Goal: Communication & Community: Answer question/provide support

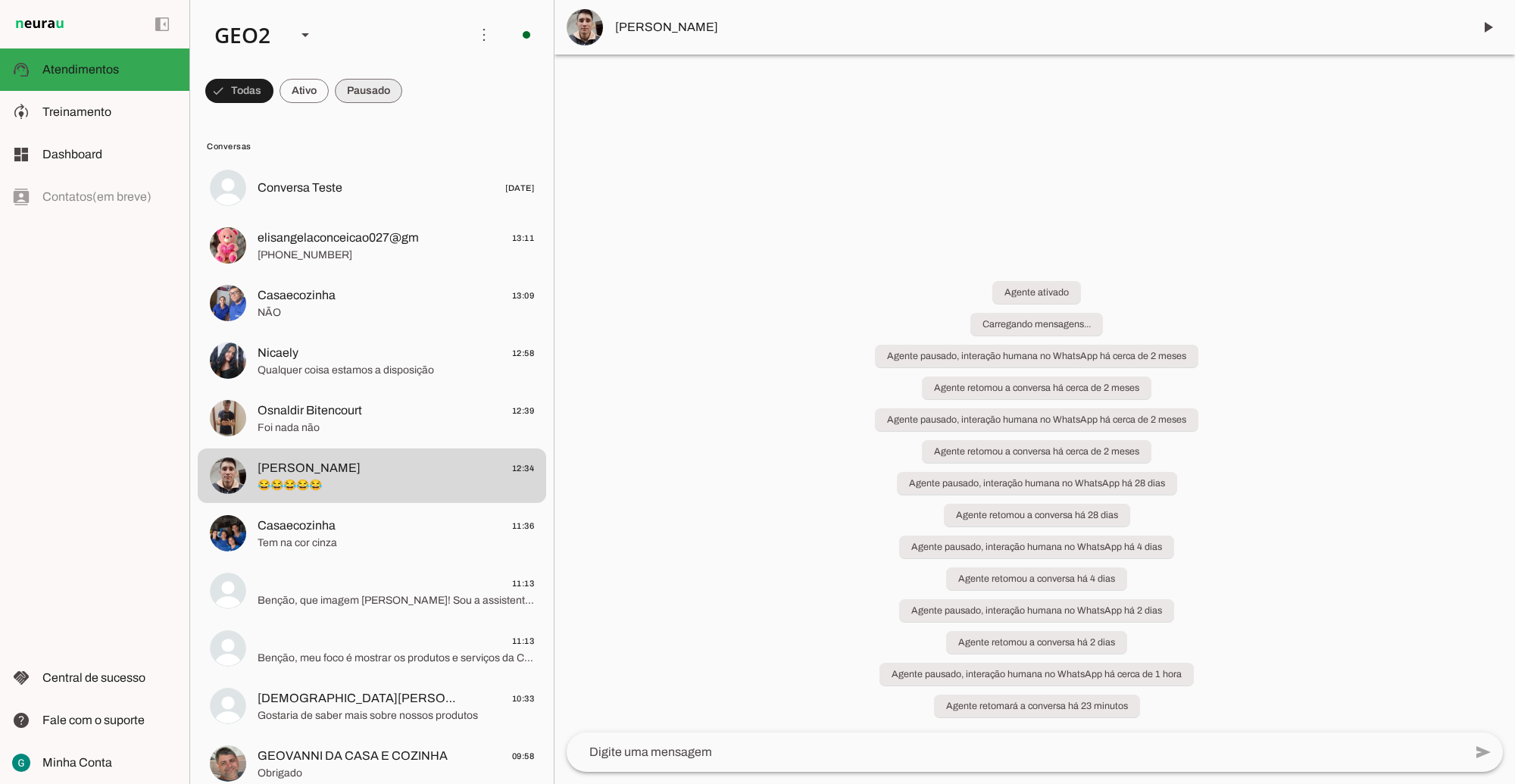
click at [273, 96] on span at bounding box center [239, 90] width 68 height 36
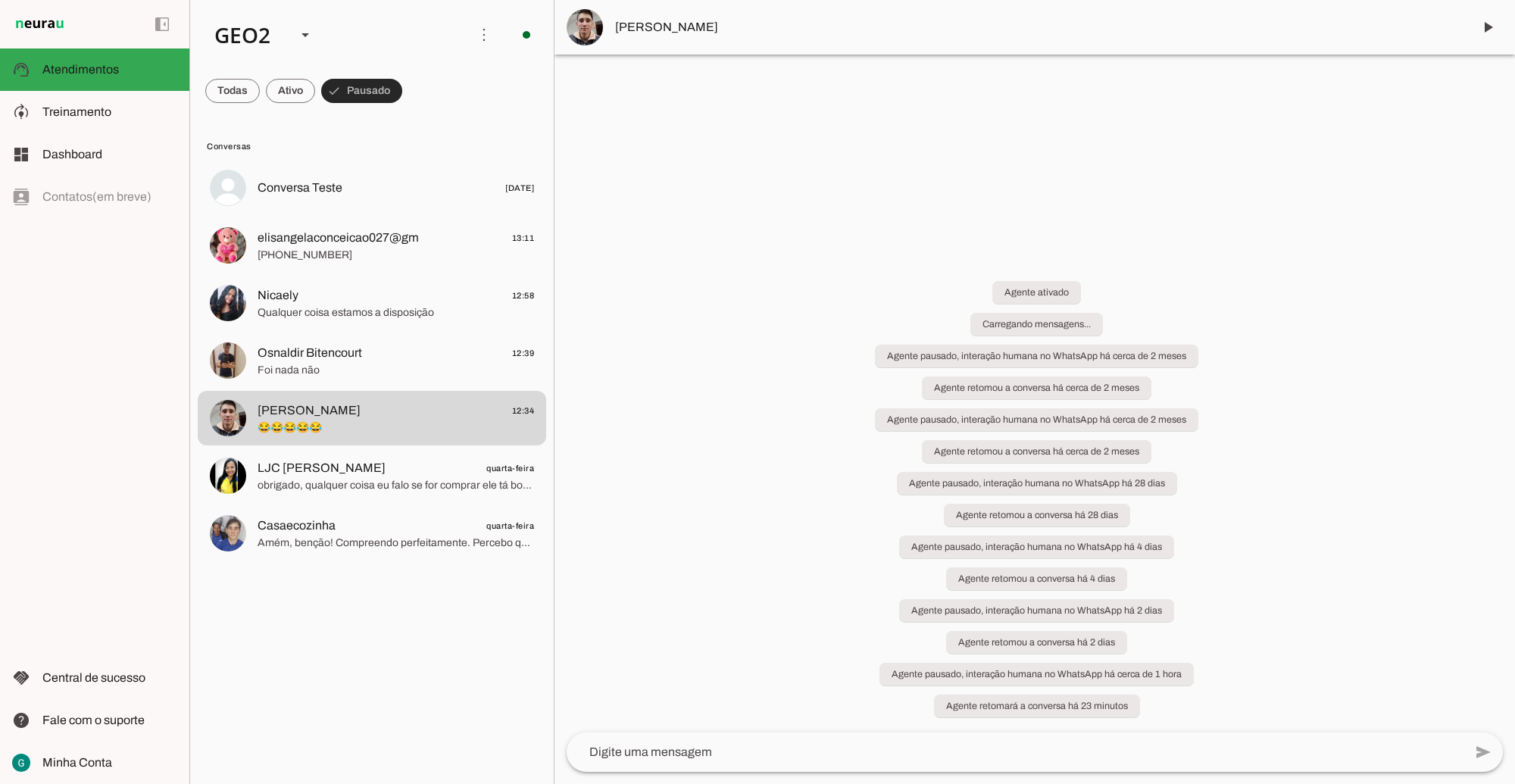
click at [381, 92] on span at bounding box center [361, 90] width 81 height 36
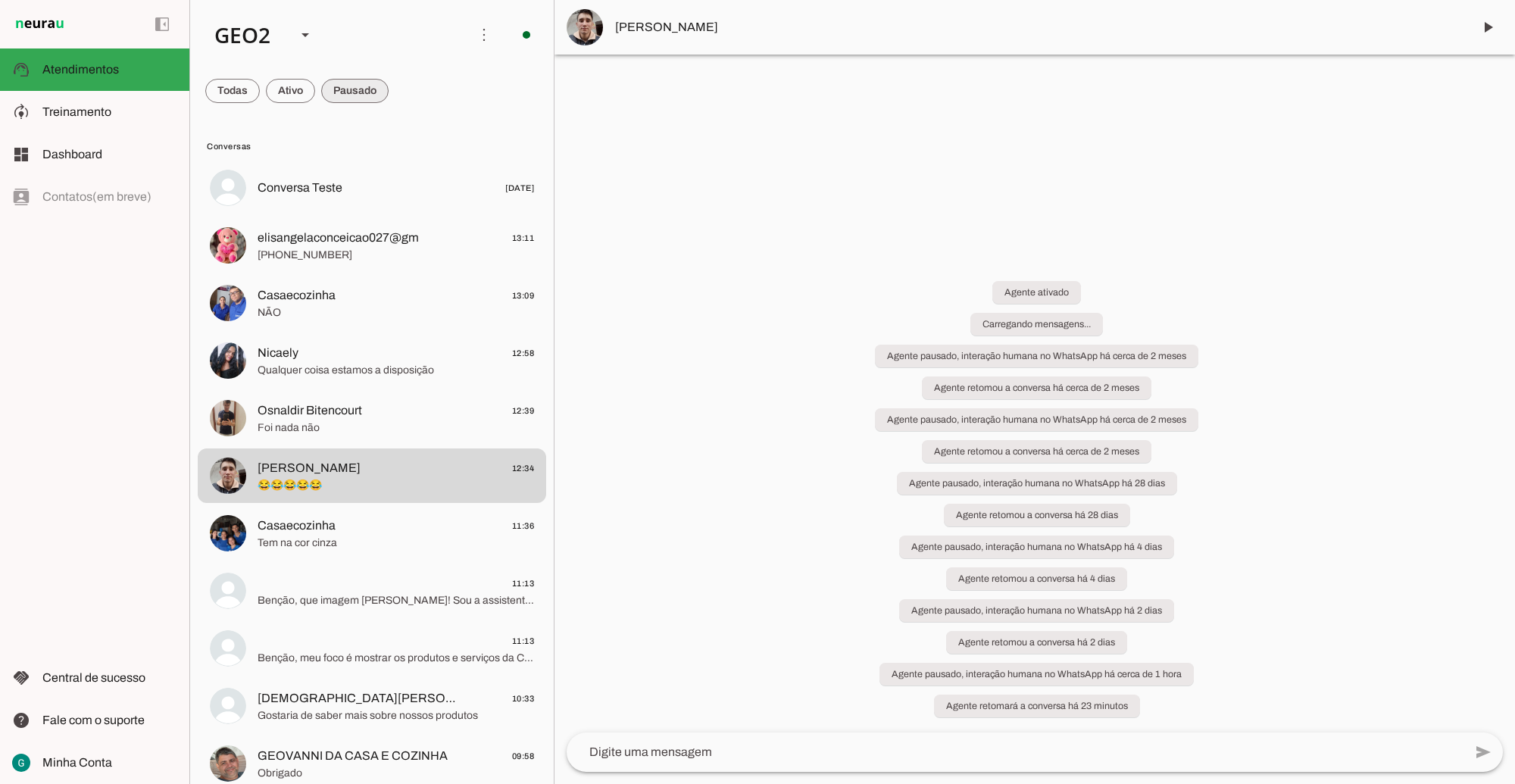
click at [260, 92] on span at bounding box center [232, 90] width 55 height 36
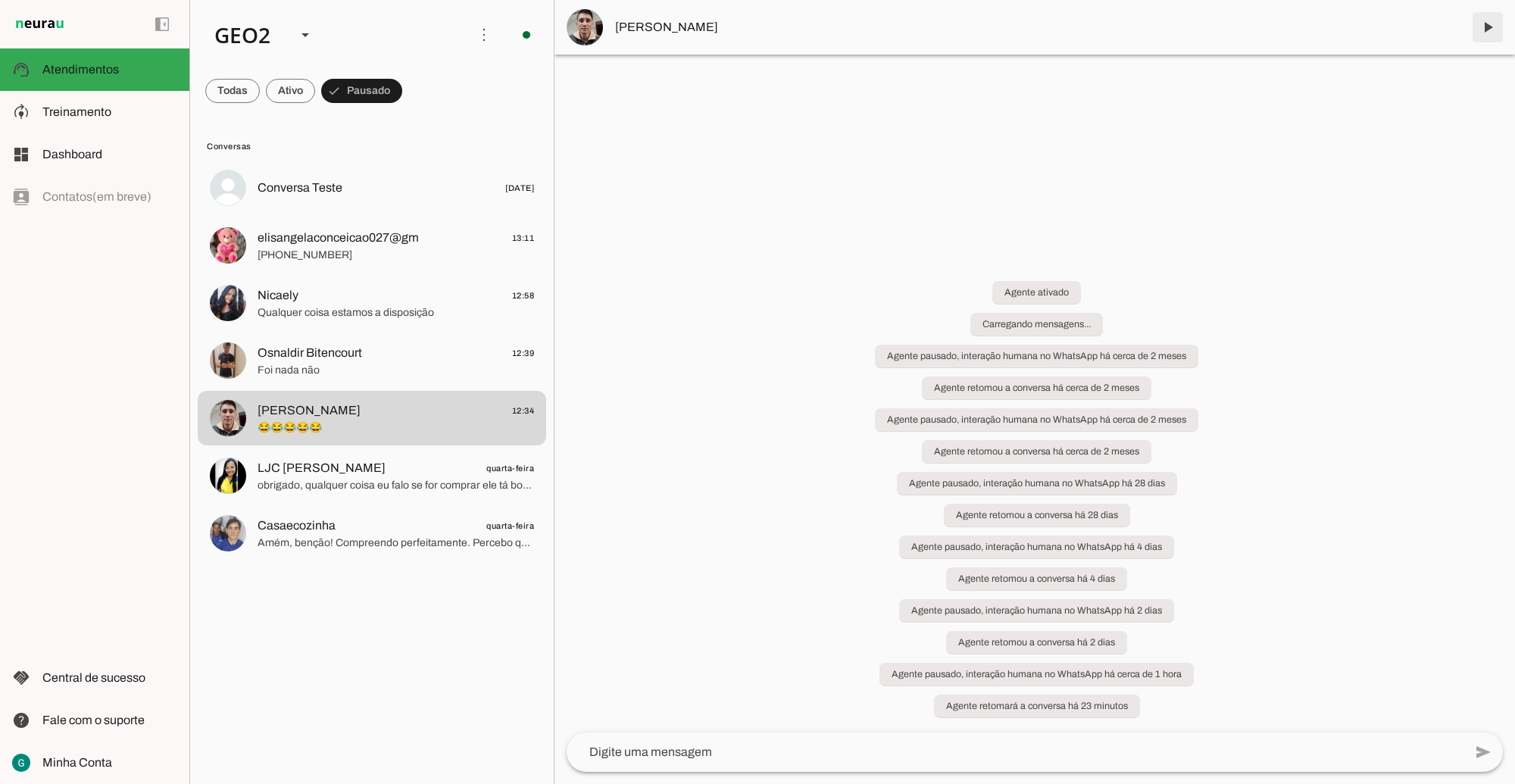
click at [1474, 13] on span at bounding box center [1488, 27] width 36 height 36
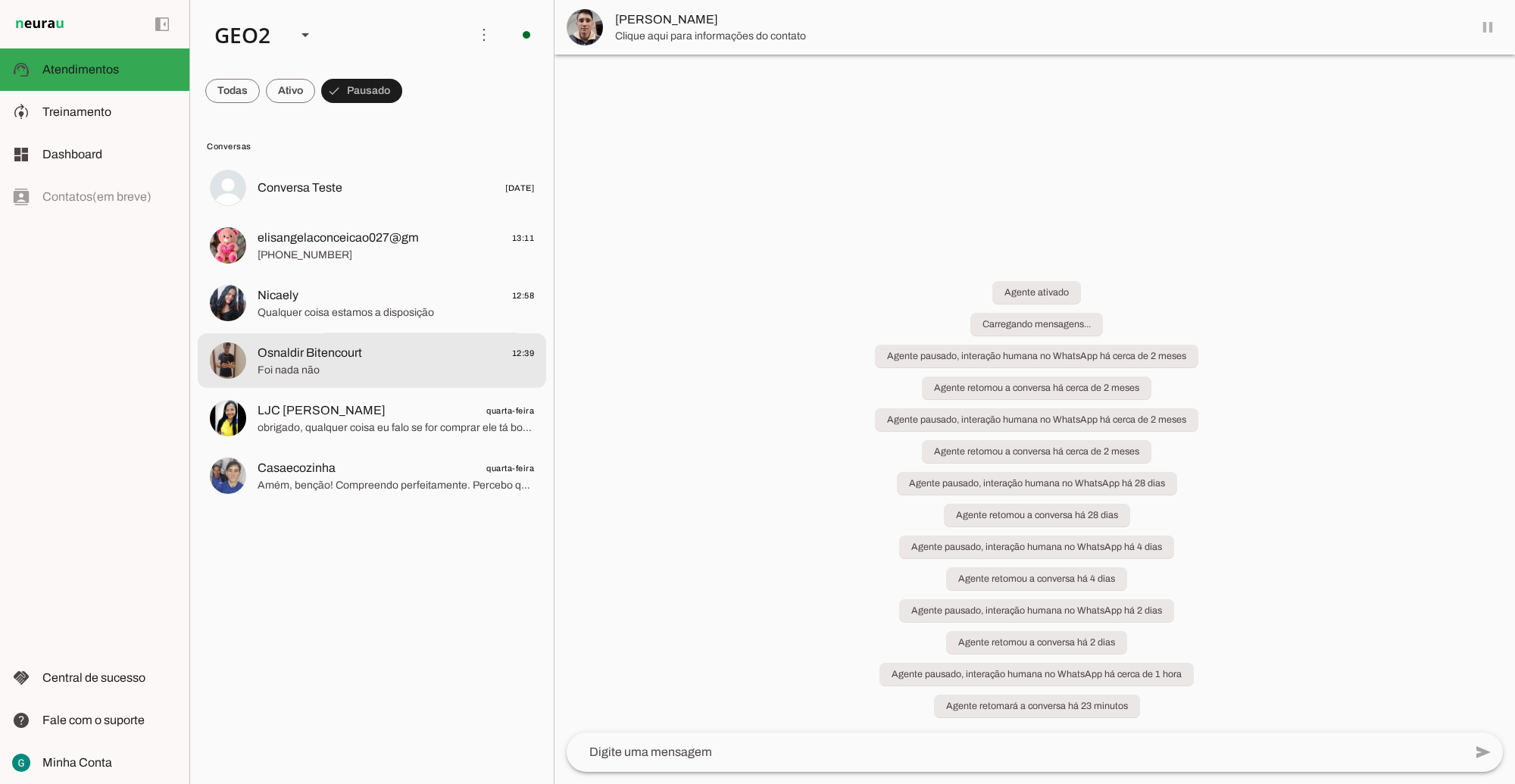
click at [388, 359] on span "Osnaldir Bitencourt 12:39" at bounding box center [396, 353] width 277 height 19
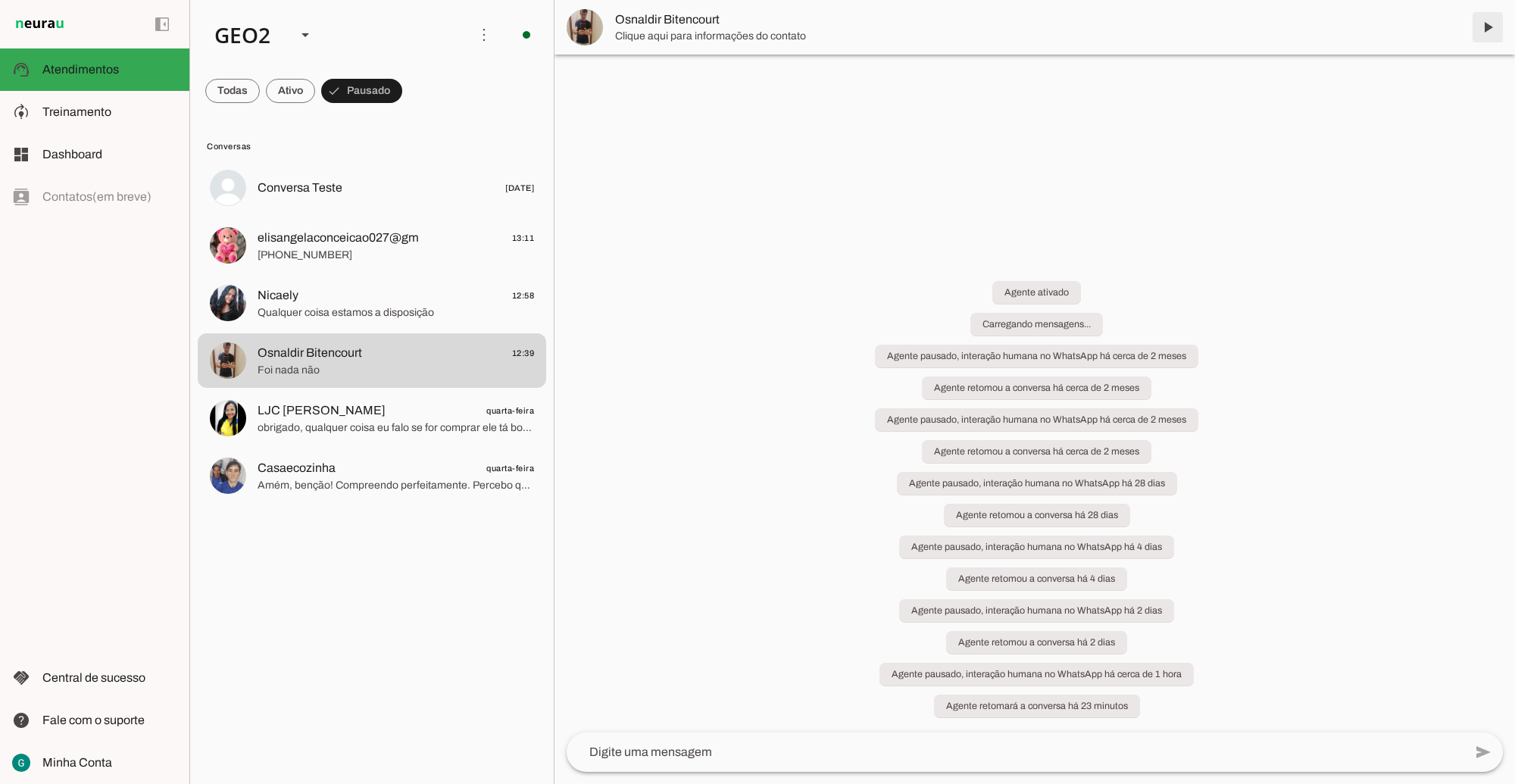
click at [1494, 27] on span at bounding box center [1488, 27] width 36 height 36
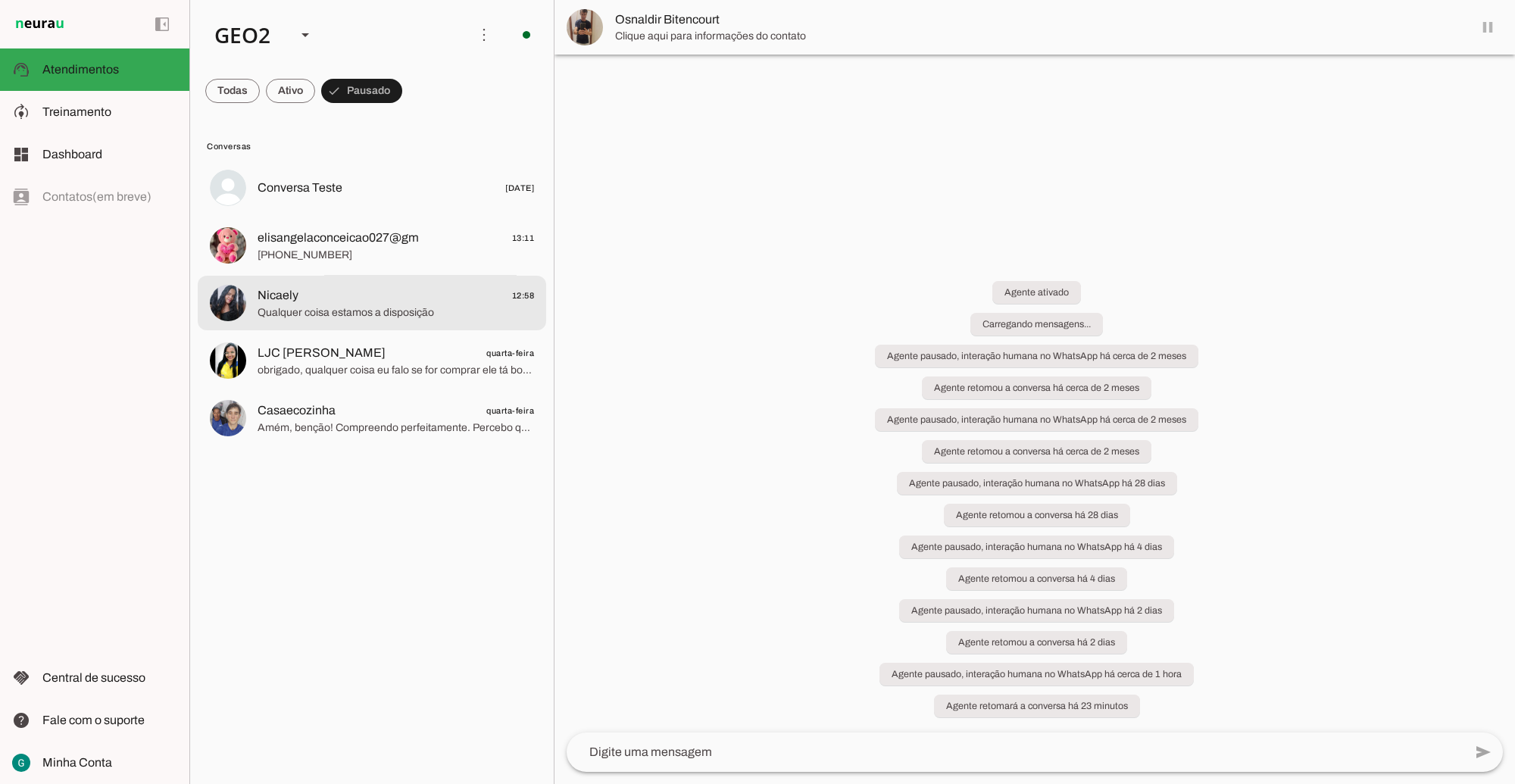
click at [370, 301] on span "Nicaely 12:58" at bounding box center [396, 295] width 277 height 19
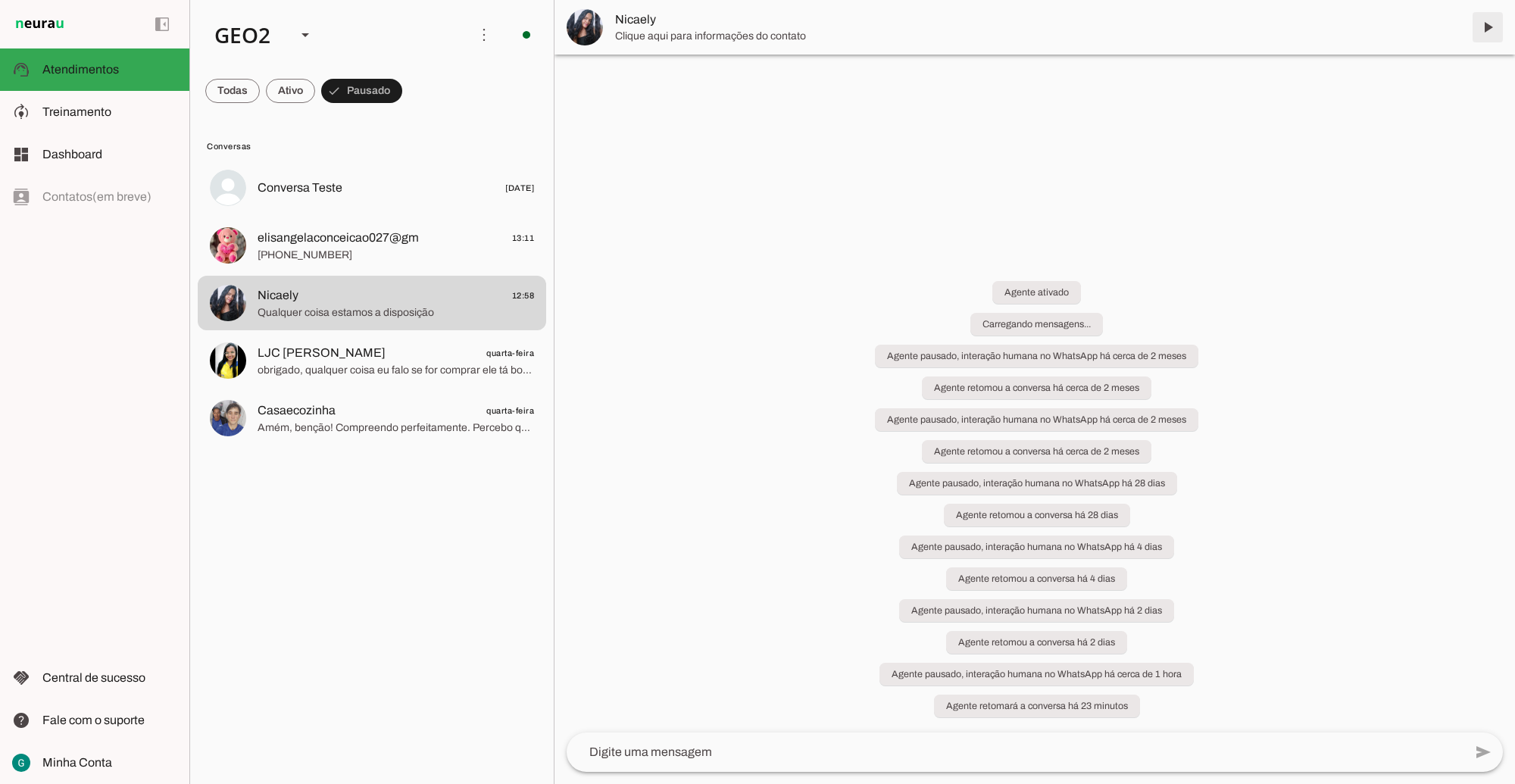
click at [1494, 19] on span at bounding box center [1488, 27] width 36 height 36
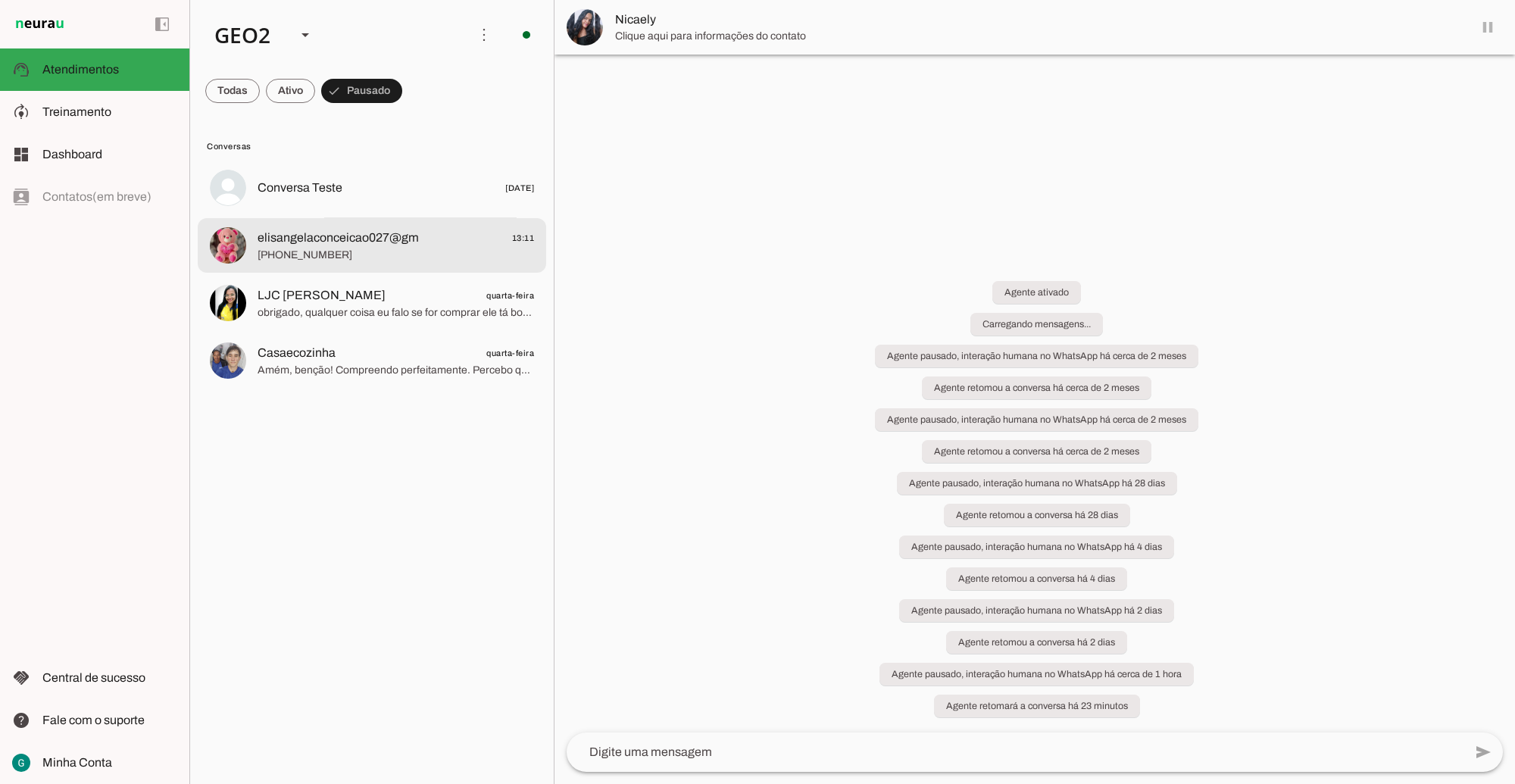
click at [348, 243] on span "elisangelaconceicao027@gm" at bounding box center [338, 238] width 162 height 18
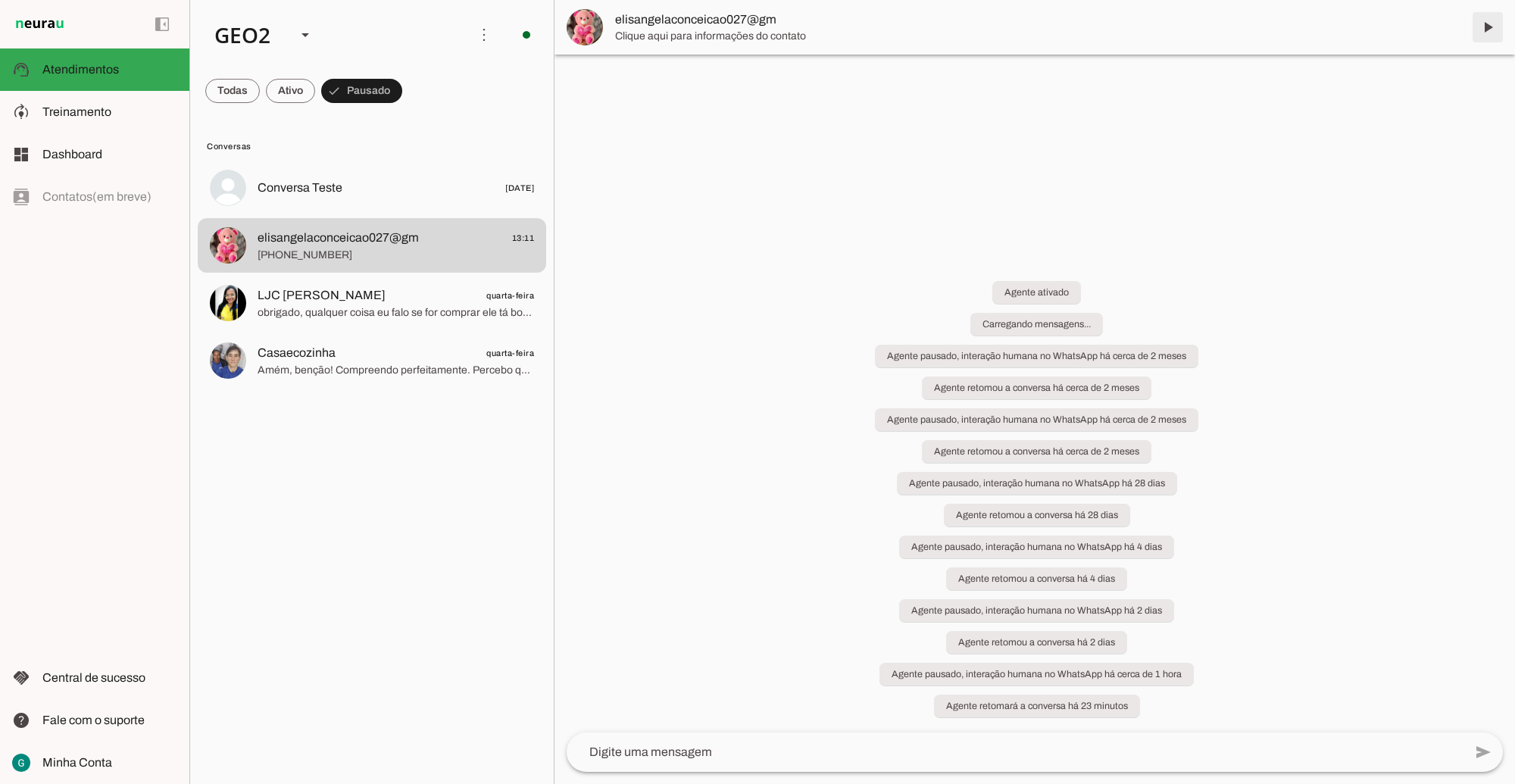
click at [1490, 28] on span at bounding box center [1488, 27] width 36 height 36
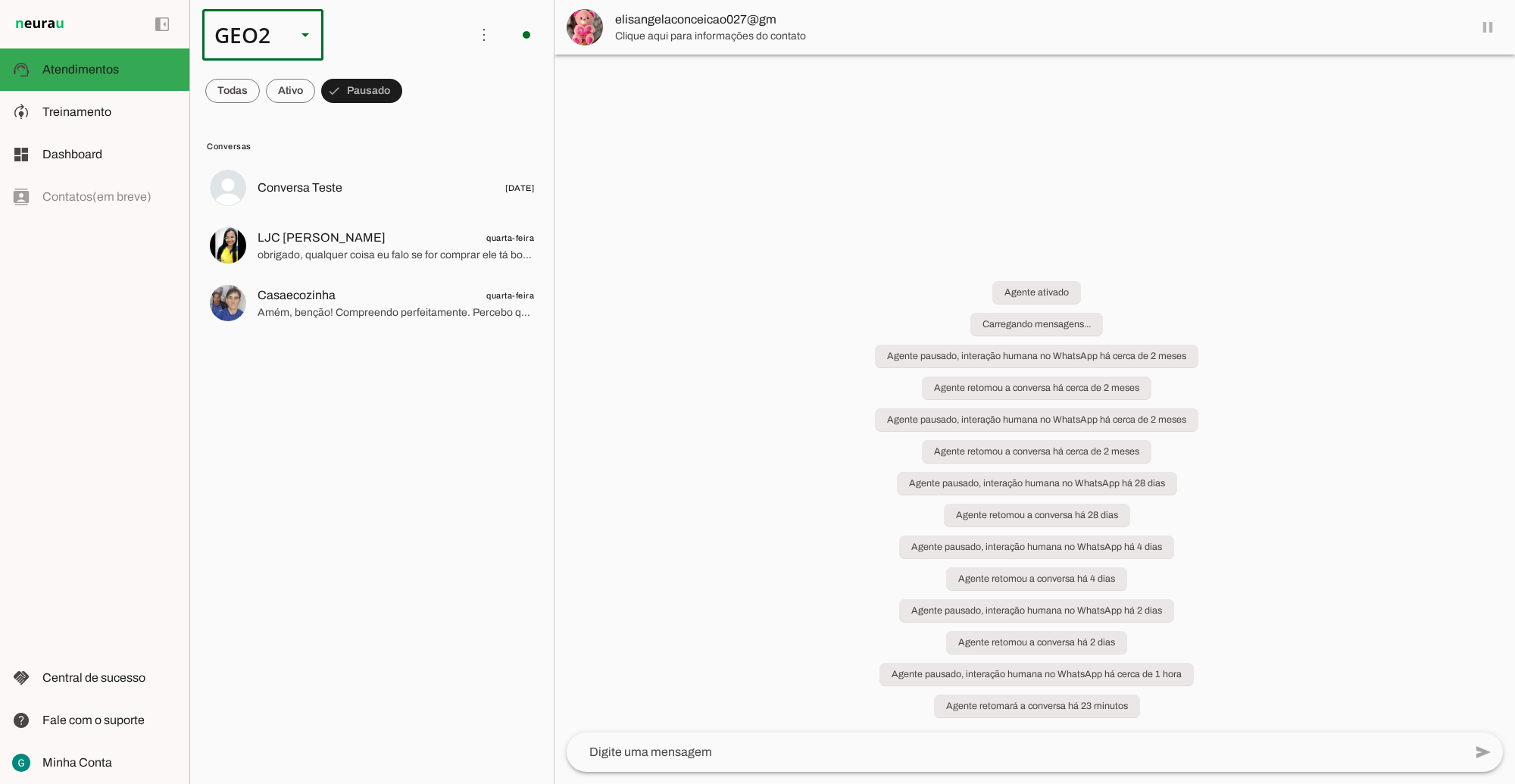
click at [277, 32] on div "GEO2" at bounding box center [244, 35] width 82 height 51
click at [417, 89] on slot at bounding box center [465, 96] width 97 height 18
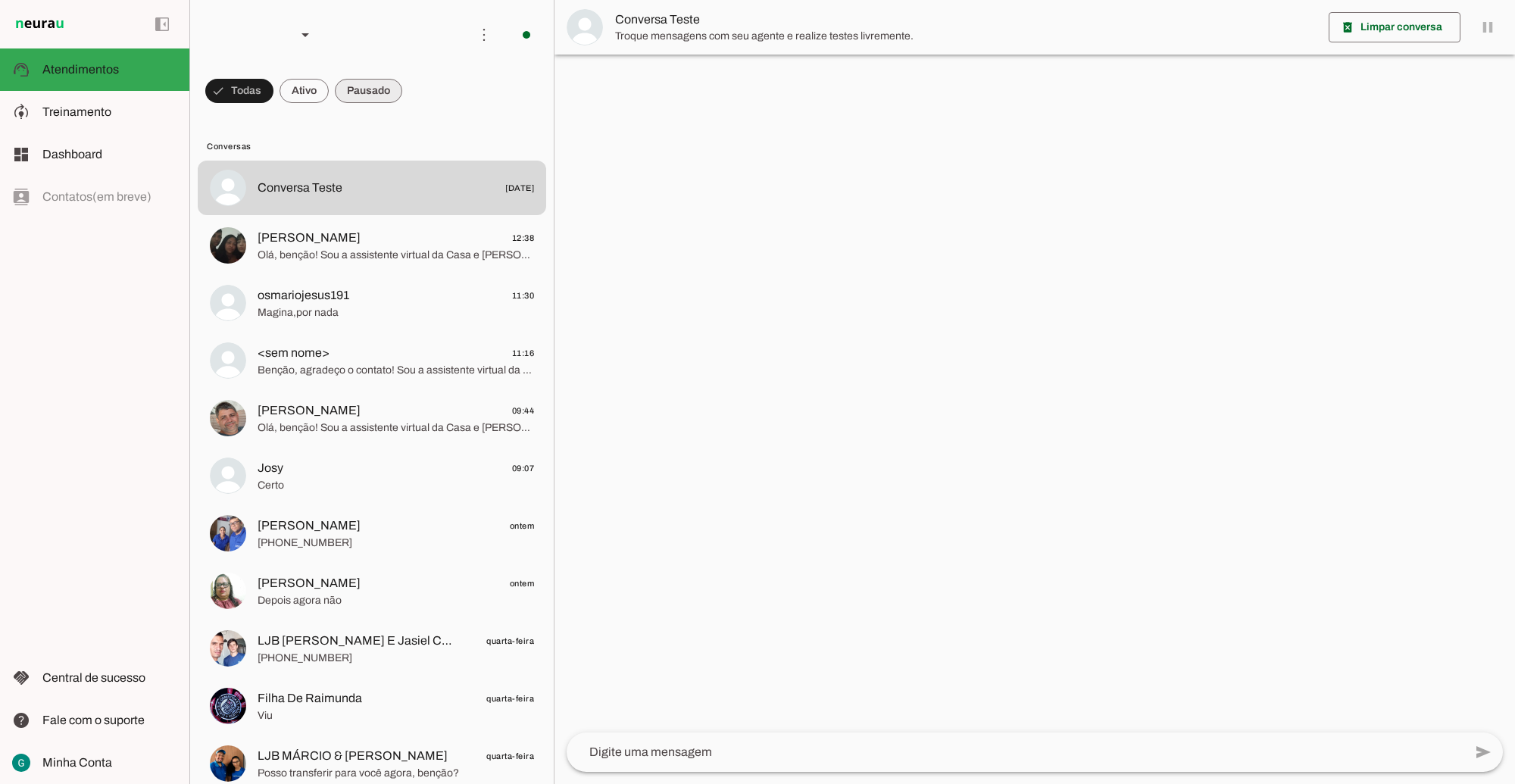
click at [273, 85] on span at bounding box center [239, 90] width 68 height 36
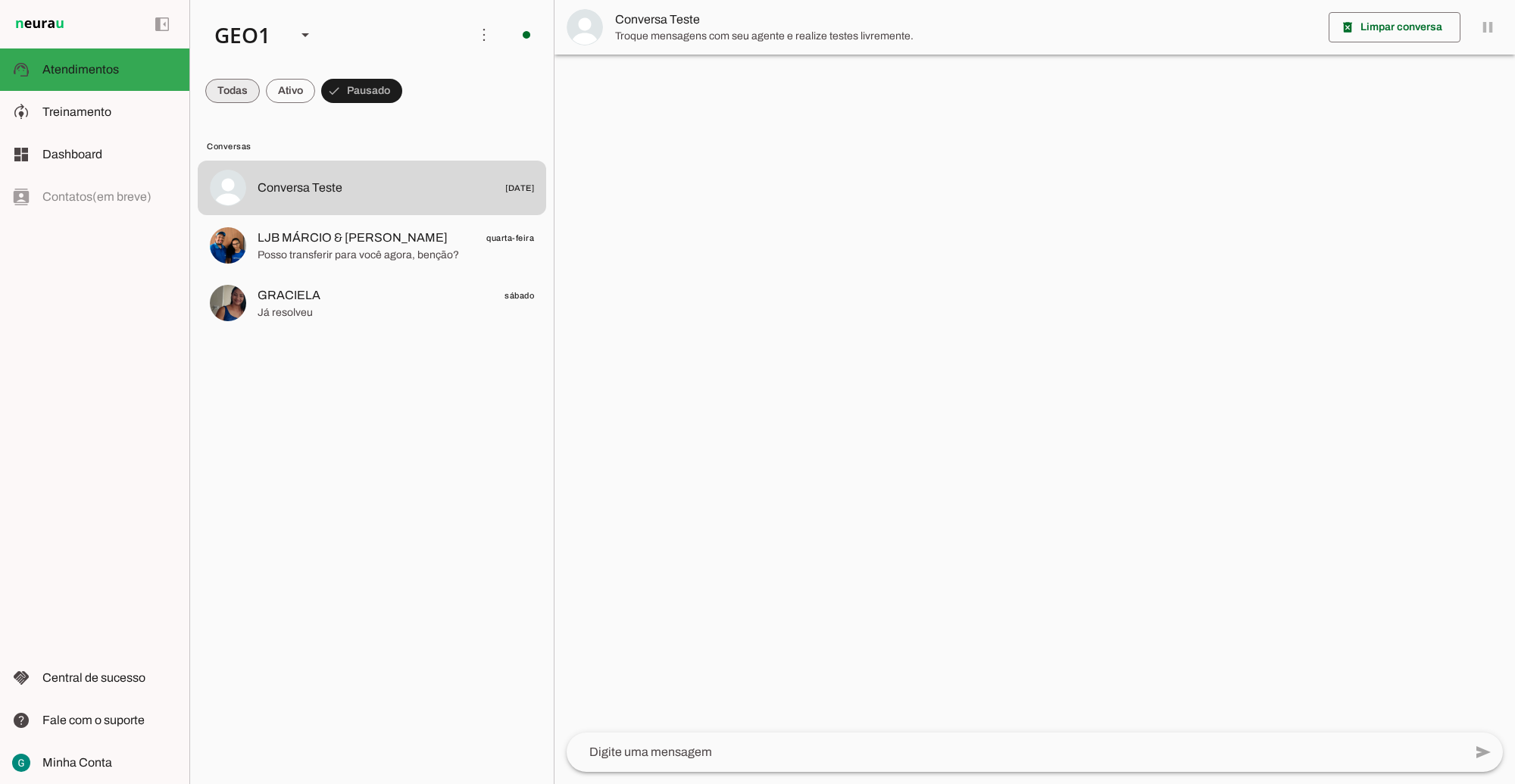
click at [240, 93] on span at bounding box center [232, 90] width 55 height 36
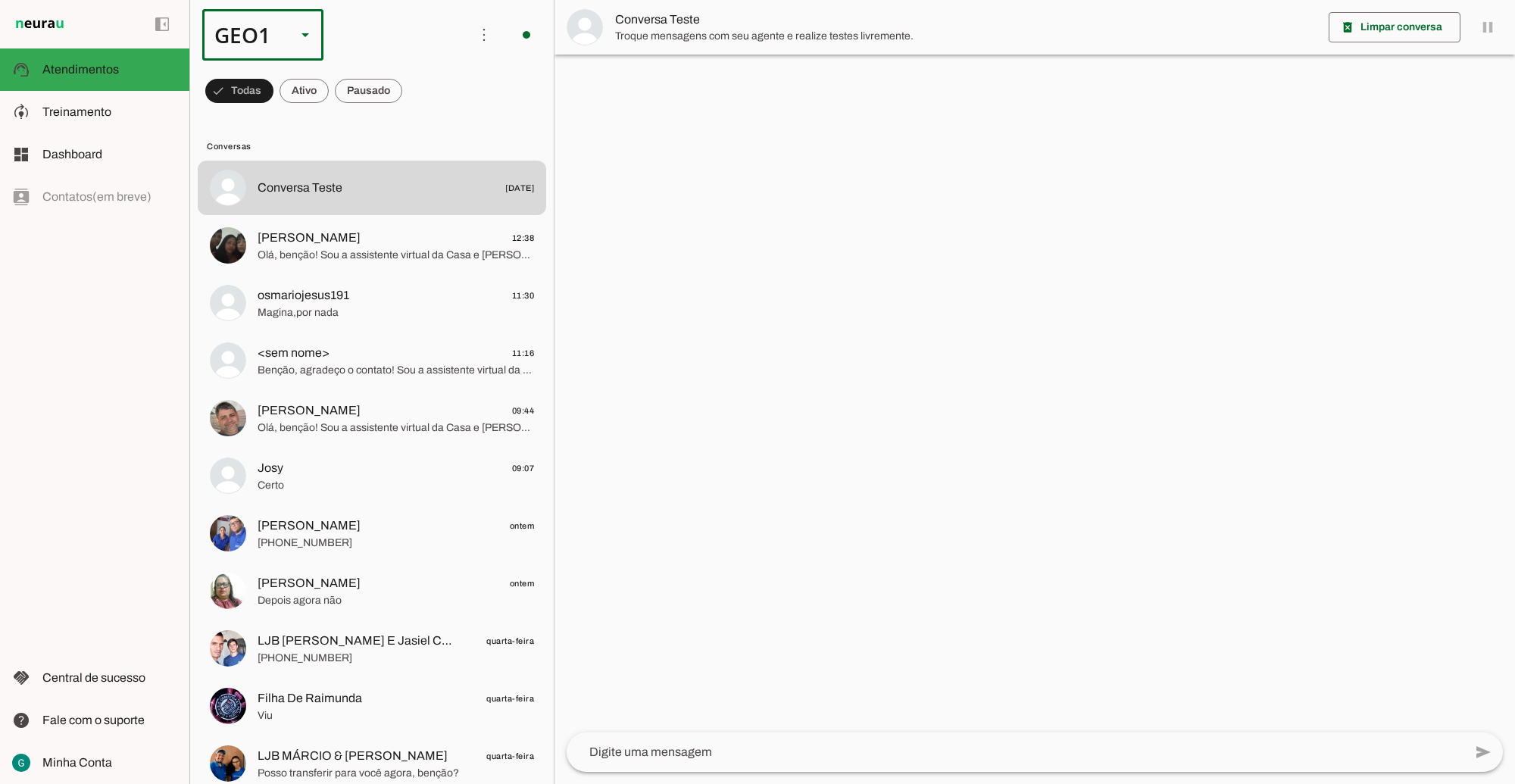
click at [258, 25] on div "GEO1" at bounding box center [244, 35] width 82 height 51
click at [404, 113] on md-item "GEO2" at bounding box center [465, 96] width 121 height 43
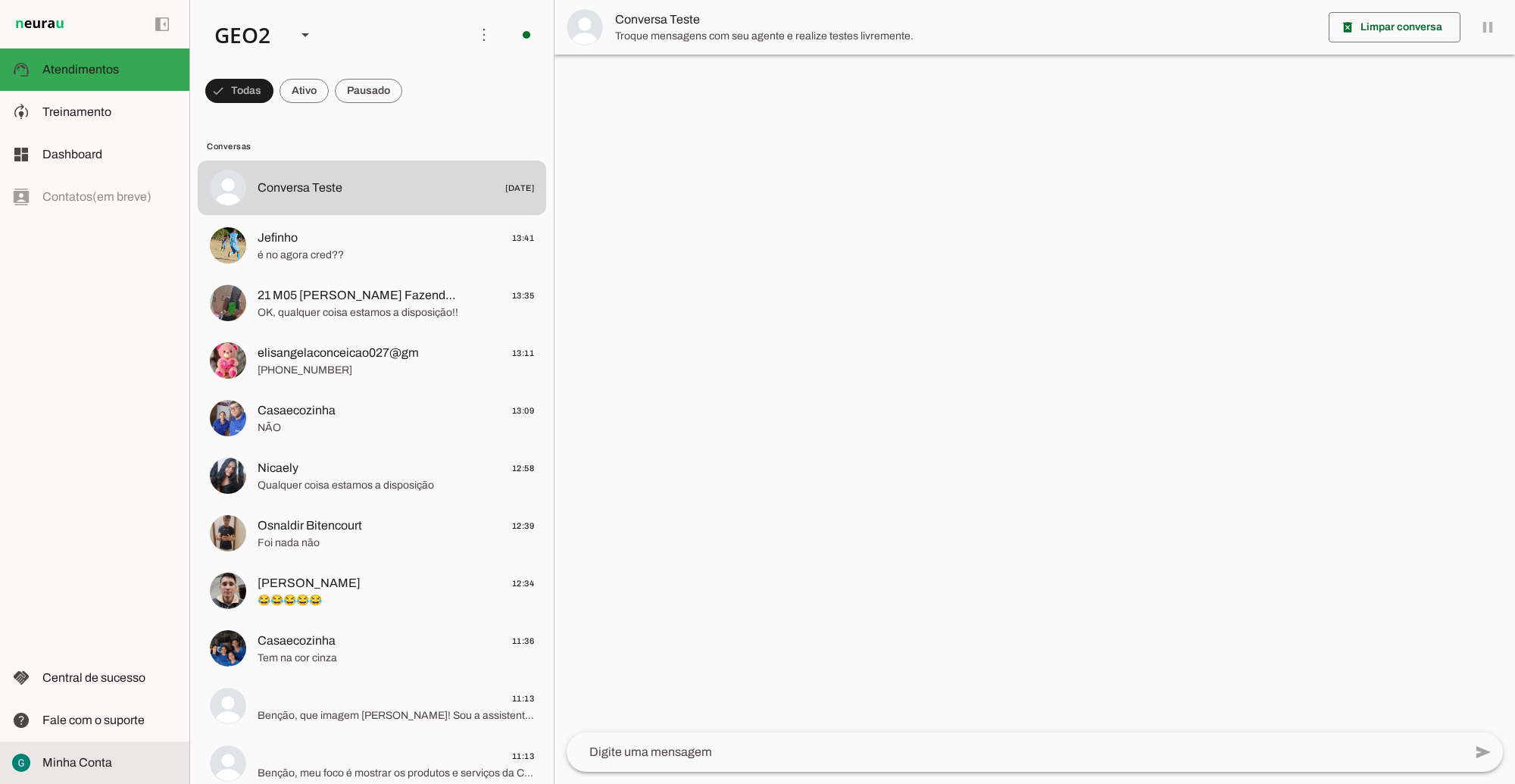
click at [107, 759] on span "Minha Conta" at bounding box center [77, 762] width 70 height 13
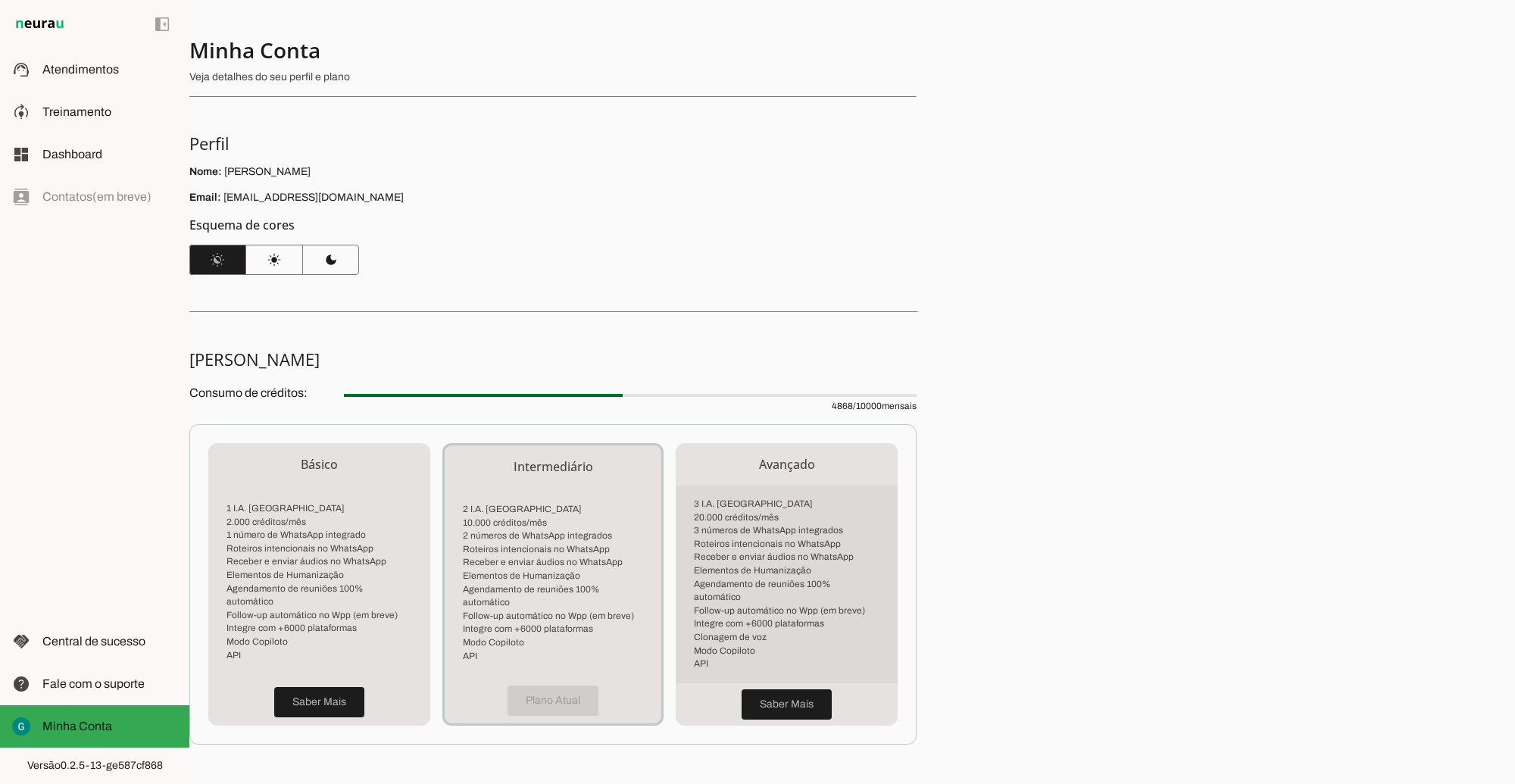
scroll to position [95, 0]
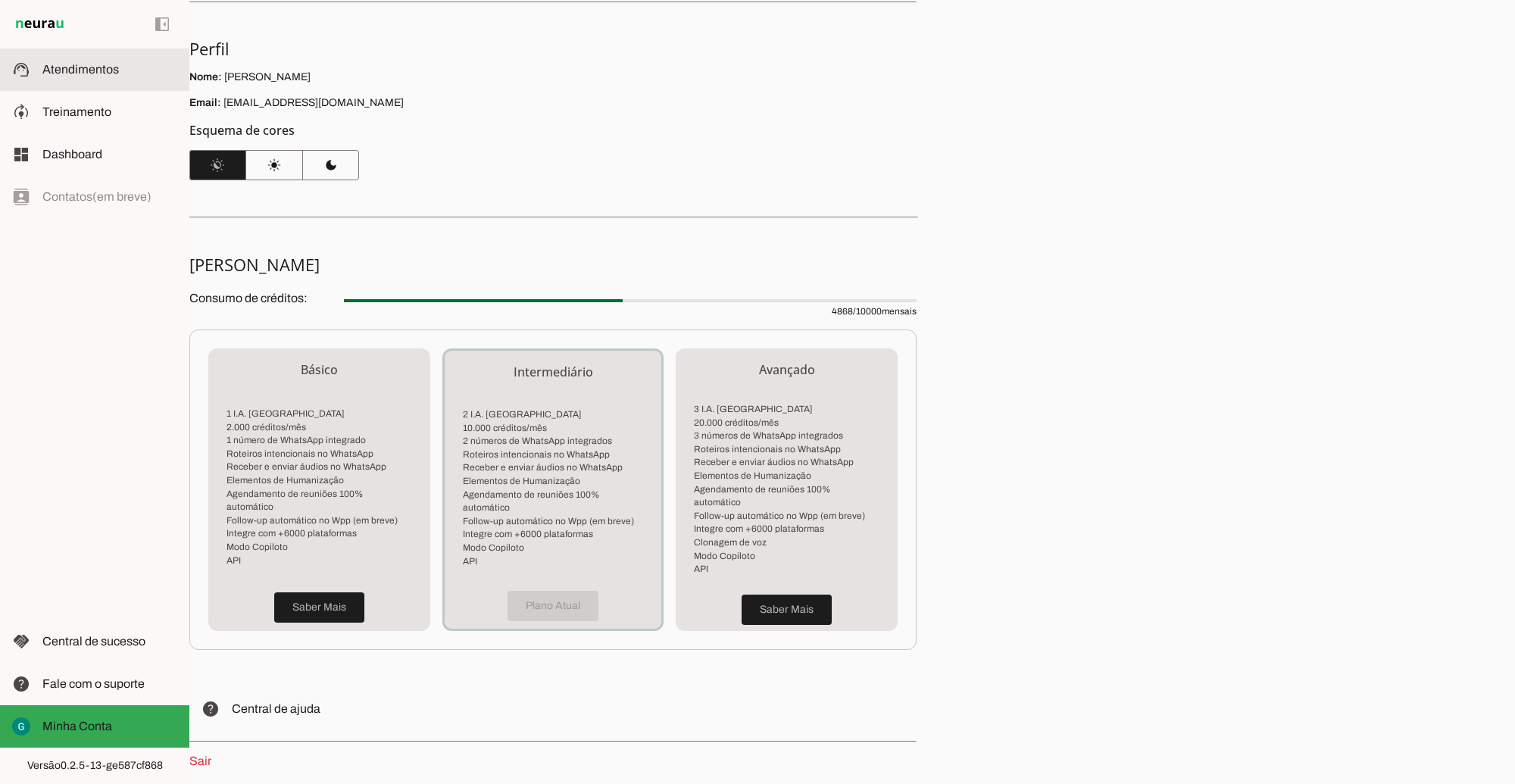
click at [88, 74] on span "Atendimentos" at bounding box center [80, 69] width 76 height 13
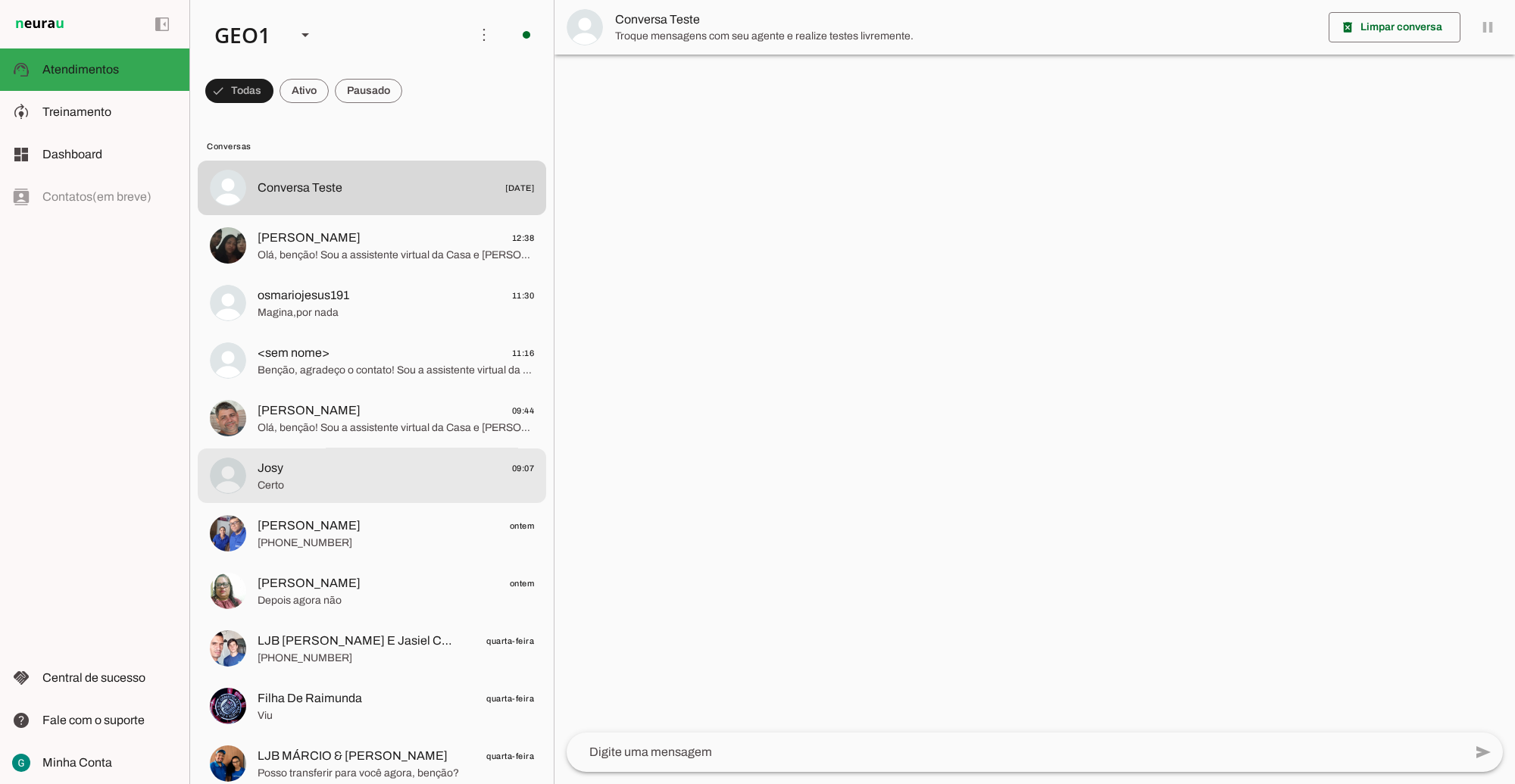
click at [379, 467] on span "Josy 09:07" at bounding box center [396, 468] width 277 height 19
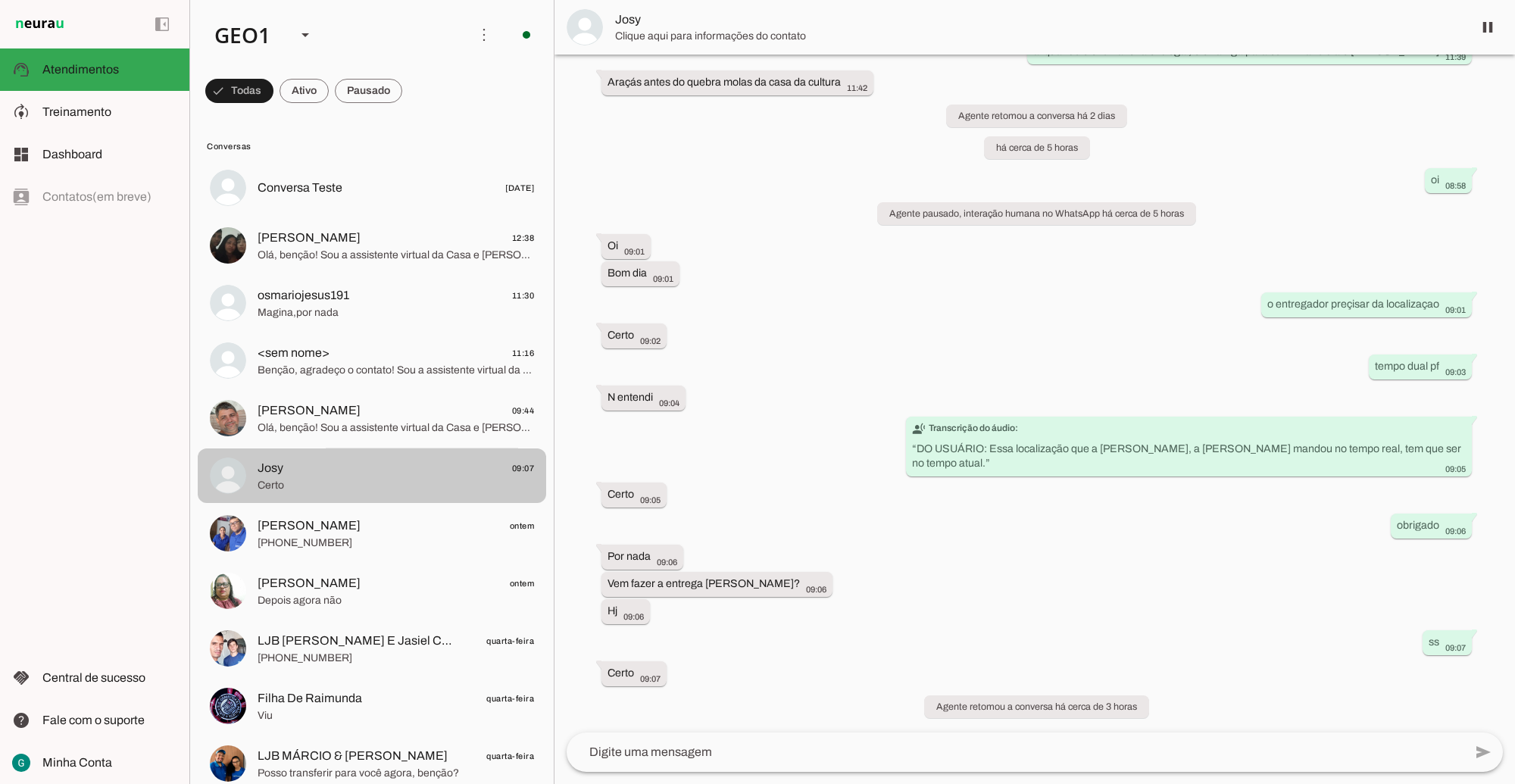
scroll to position [515, 0]
